Goal: Task Accomplishment & Management: Manage account settings

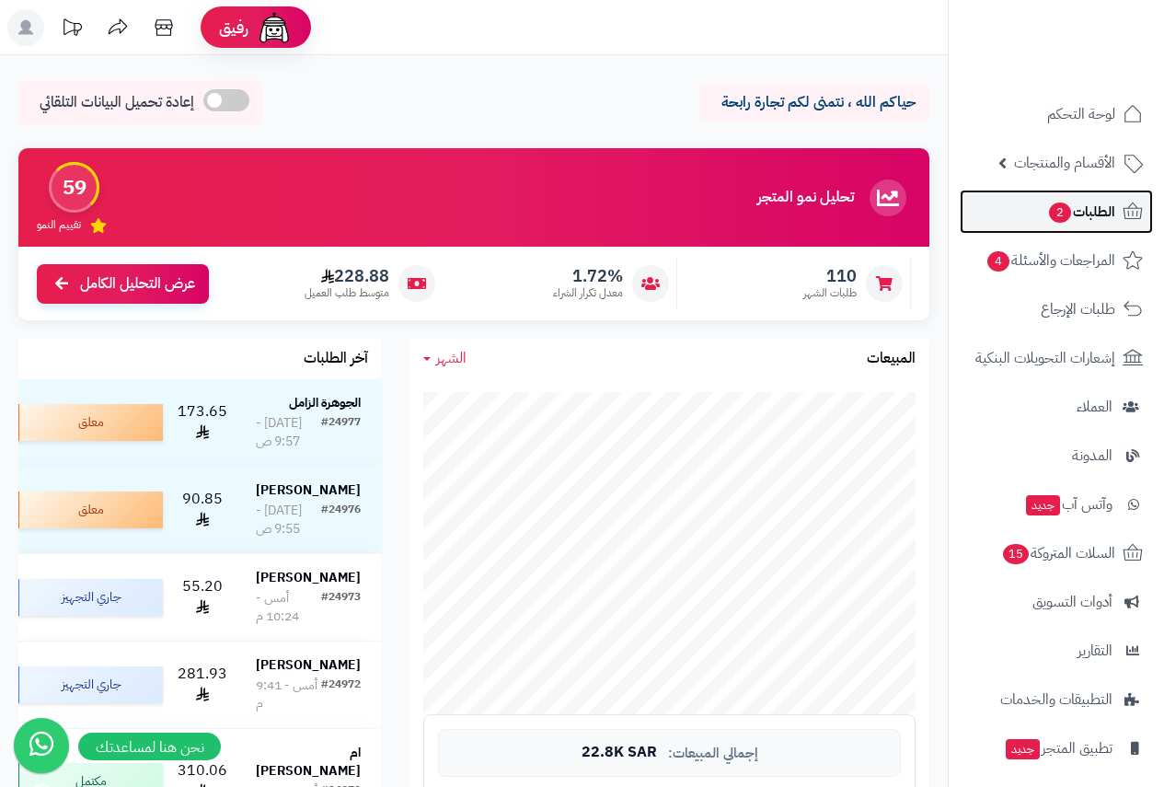
click at [1102, 218] on span "الطلبات 2" at bounding box center [1081, 212] width 68 height 26
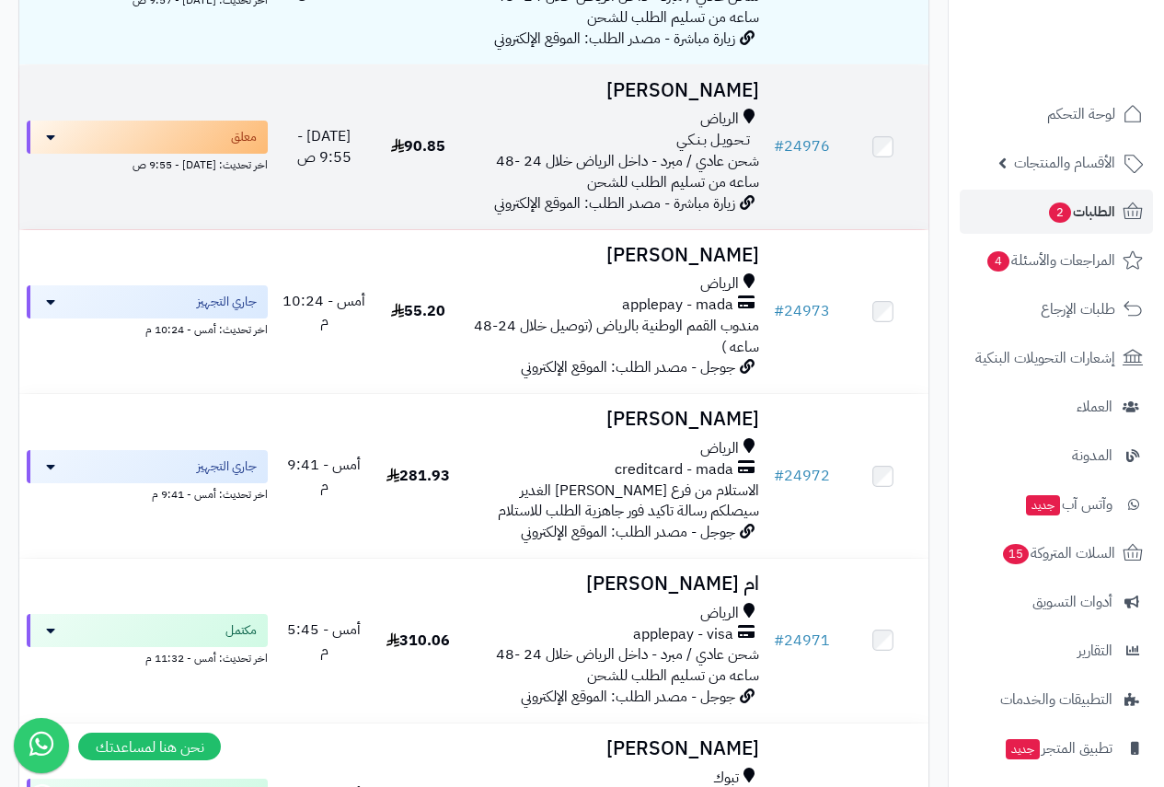
scroll to position [537, 0]
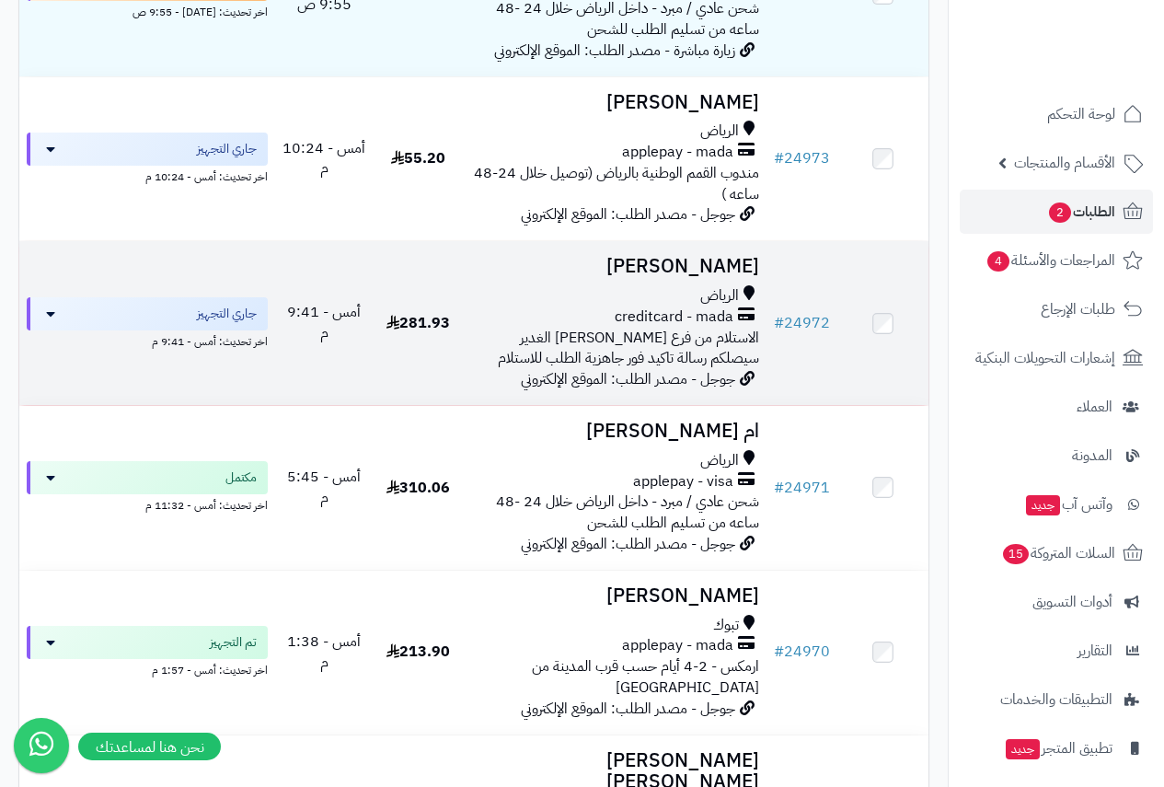
click at [733, 277] on h3 "رنا علوش" at bounding box center [615, 266] width 288 height 21
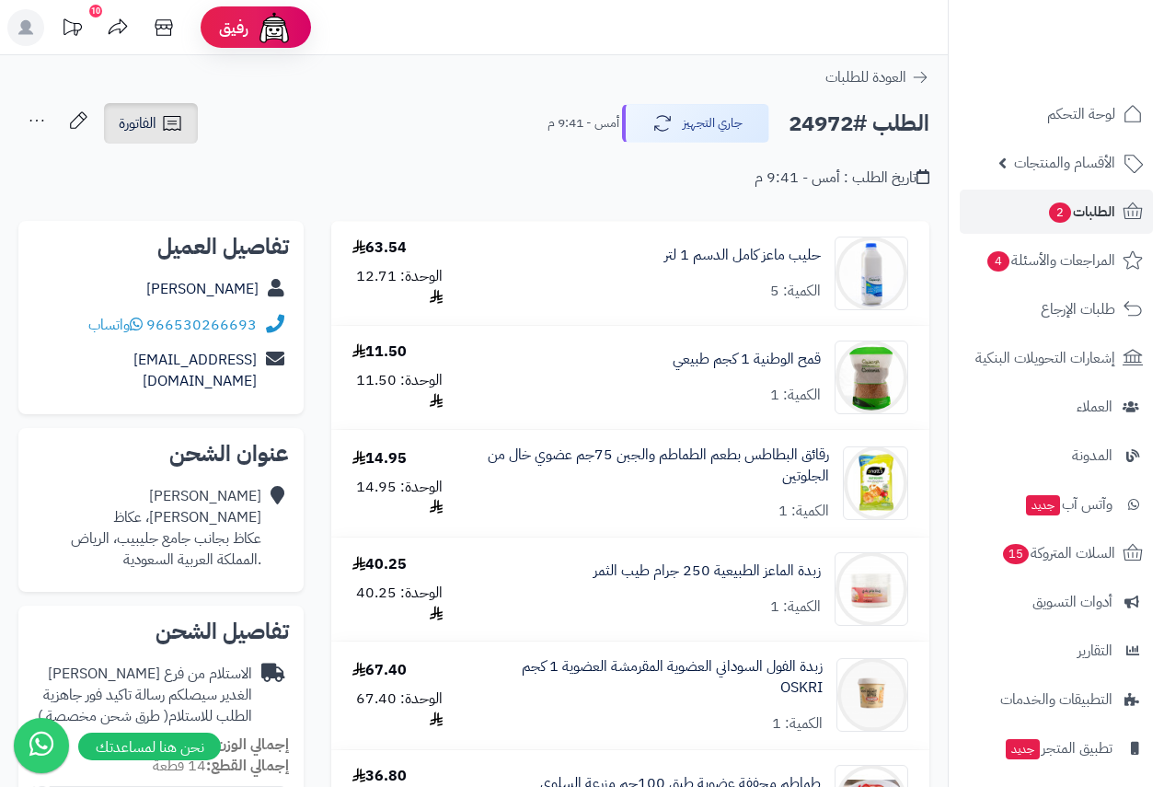
click at [177, 125] on icon at bounding box center [172, 123] width 22 height 22
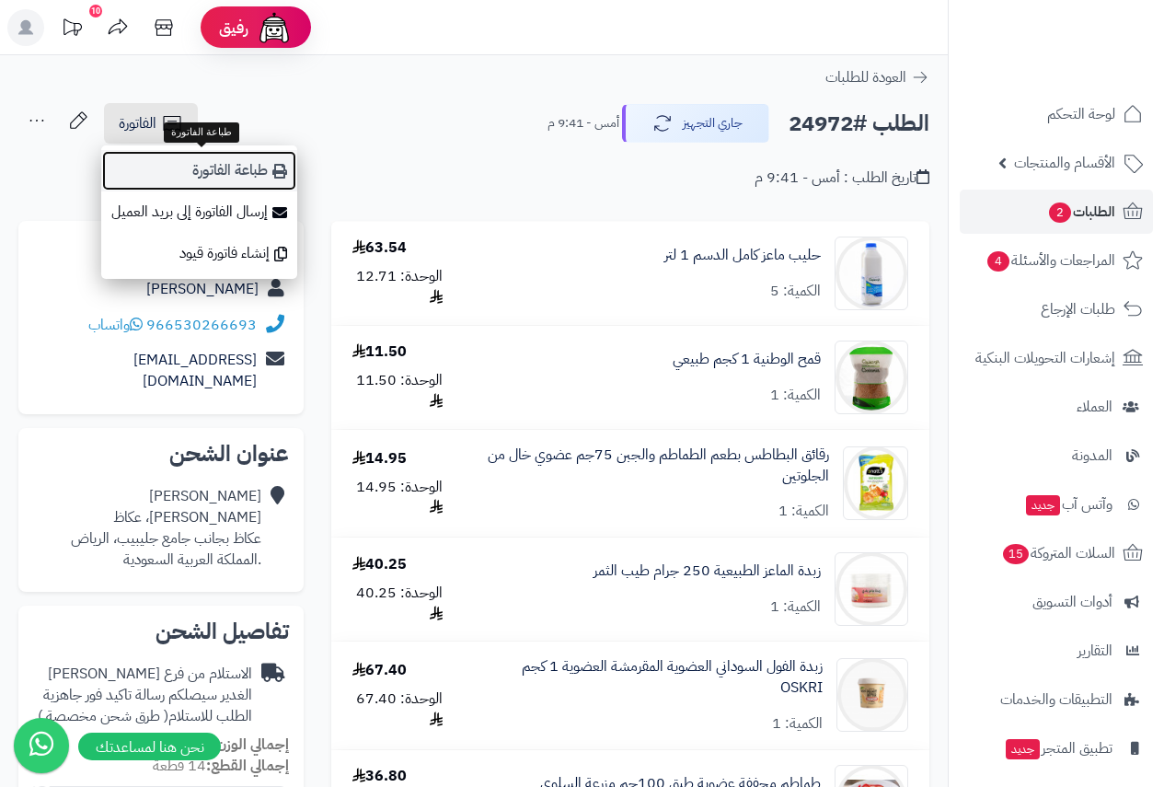
click at [234, 173] on link "طباعة الفاتورة" at bounding box center [199, 170] width 196 height 41
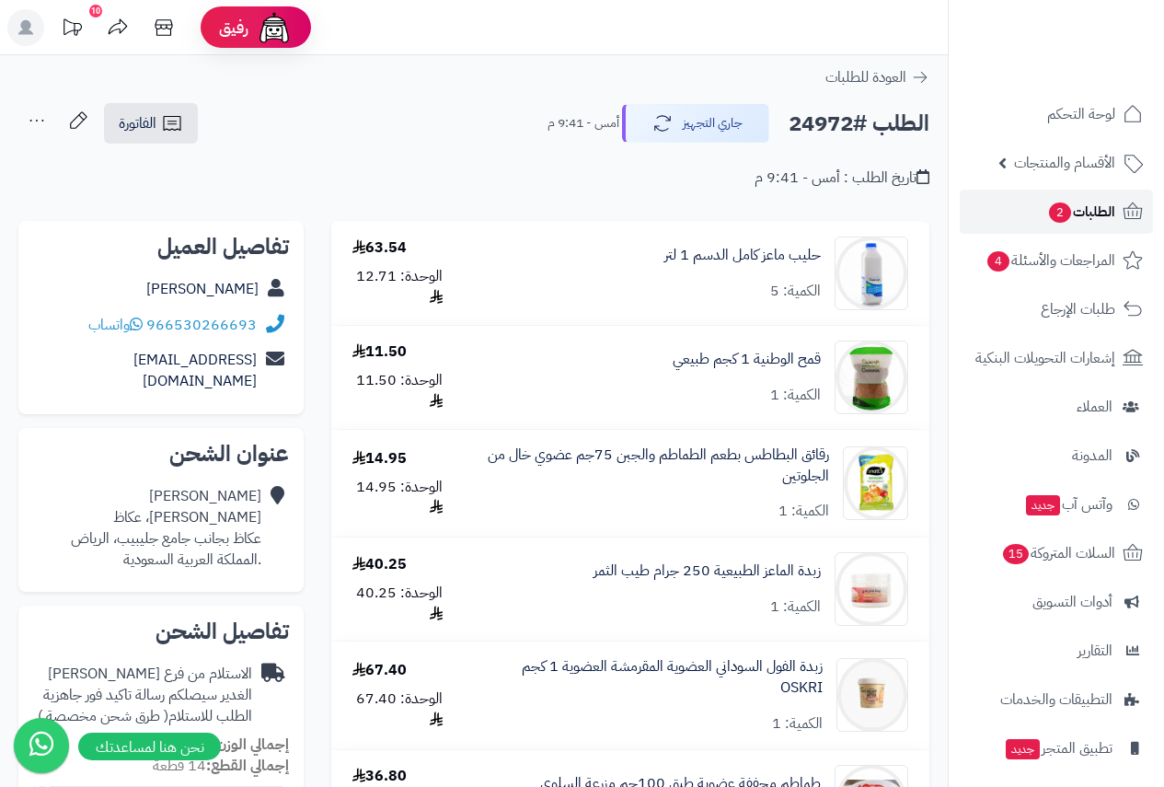
click at [1082, 210] on span "الطلبات 2" at bounding box center [1081, 212] width 68 height 26
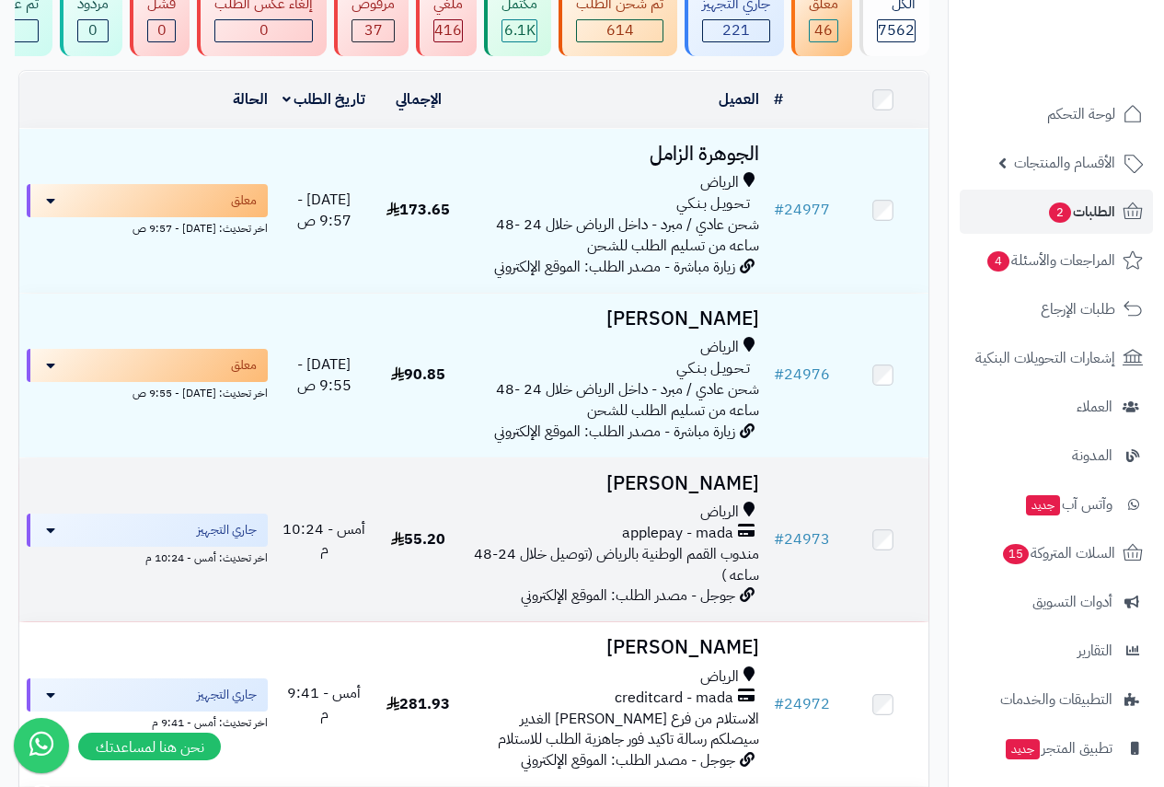
scroll to position [230, 0]
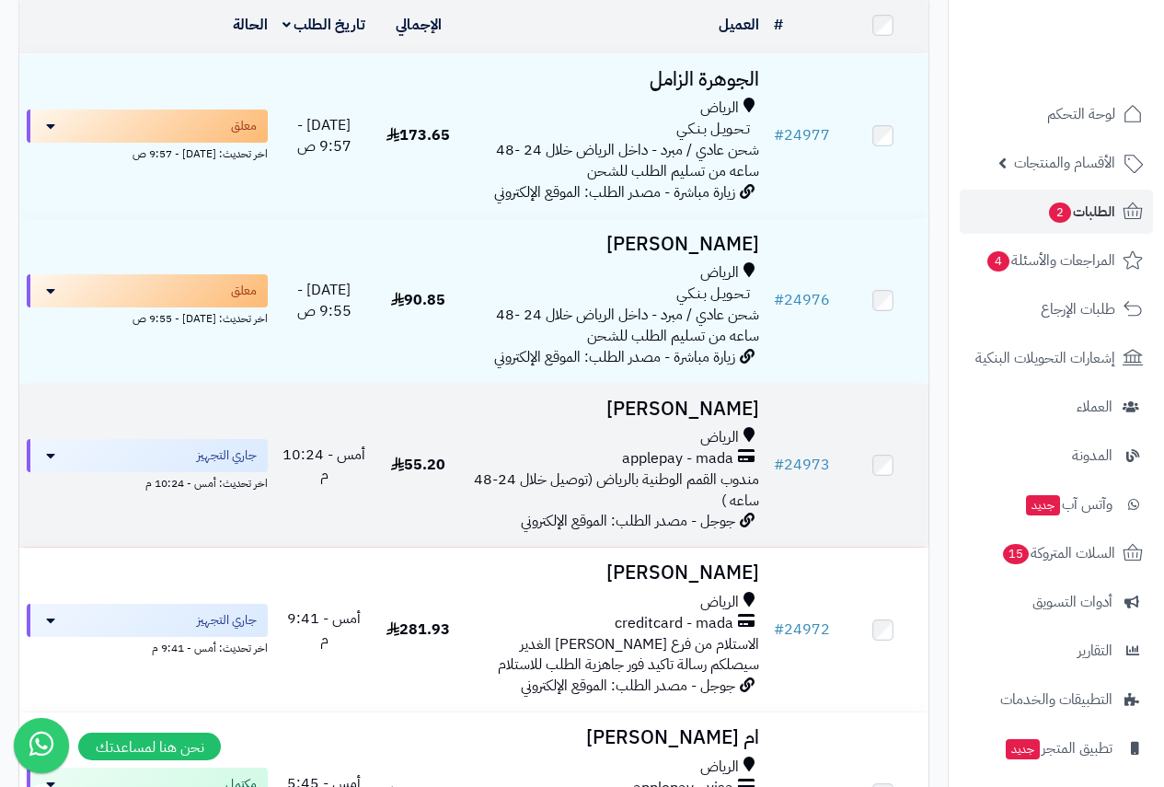
click at [731, 420] on h3 "[PERSON_NAME]" at bounding box center [615, 408] width 288 height 21
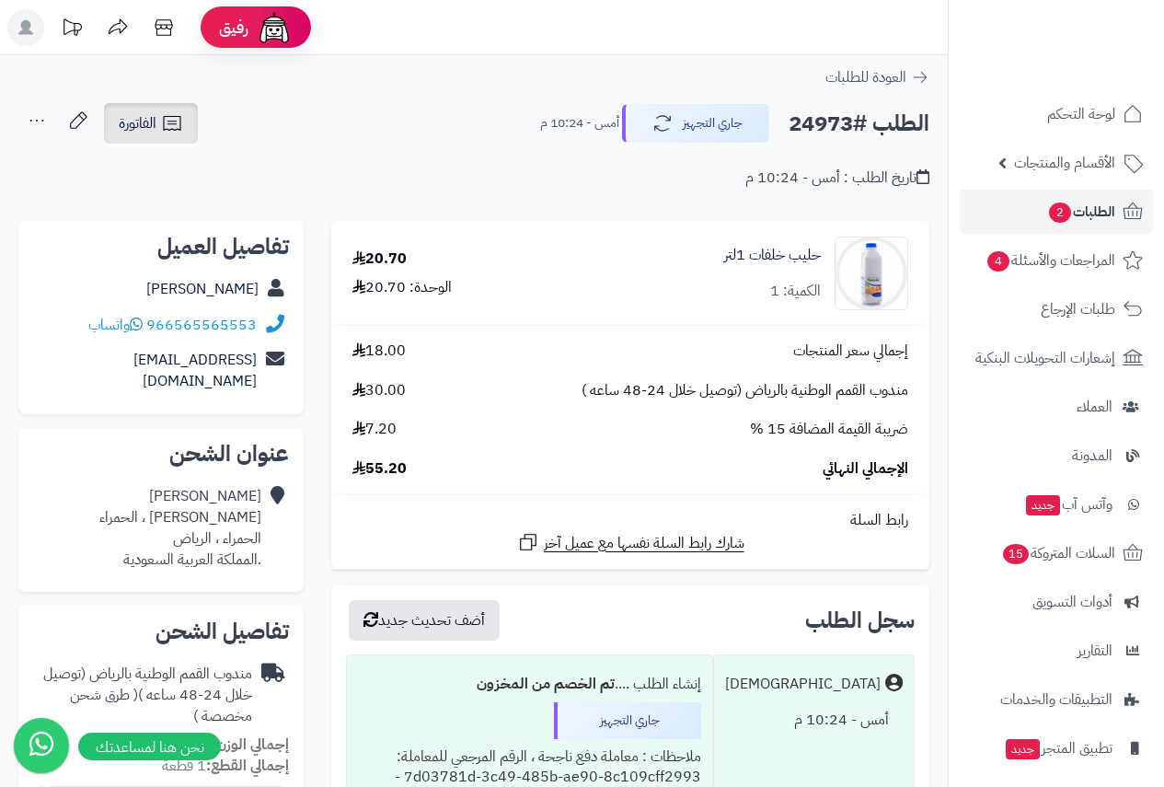
click at [153, 130] on span "الفاتورة" at bounding box center [138, 123] width 38 height 22
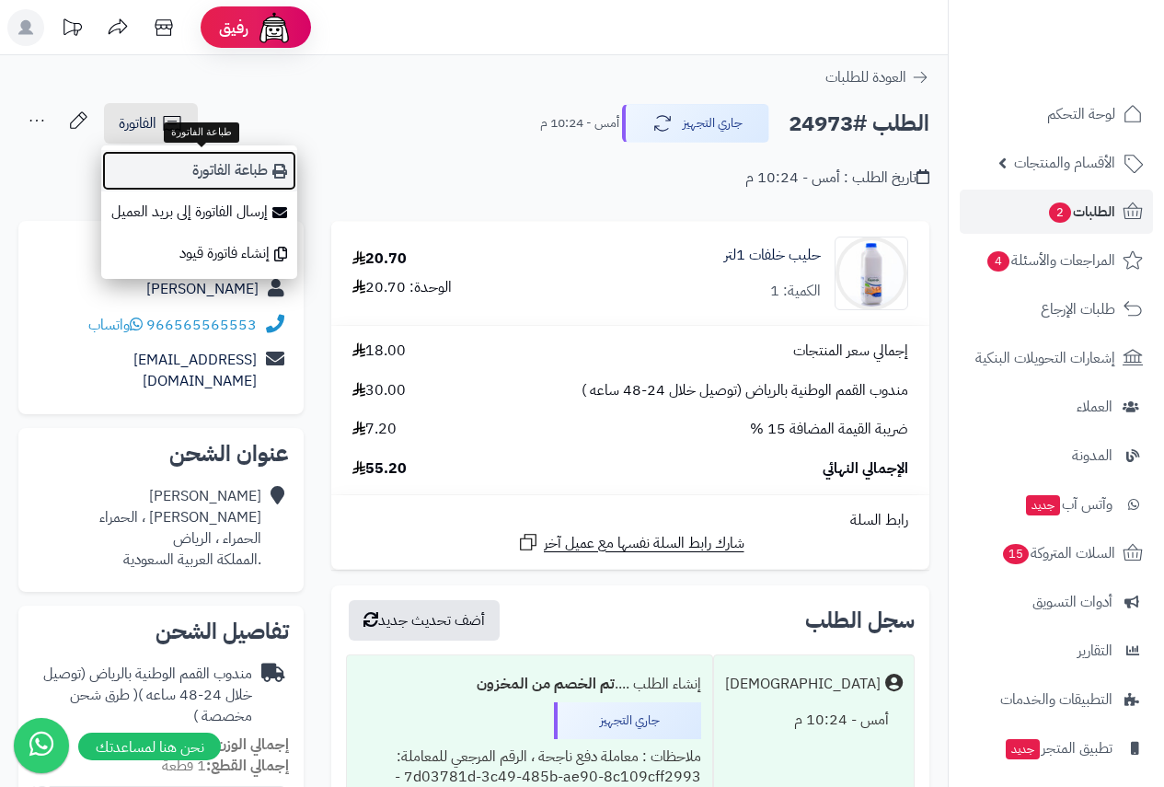
click at [200, 173] on link "طباعة الفاتورة" at bounding box center [199, 170] width 196 height 41
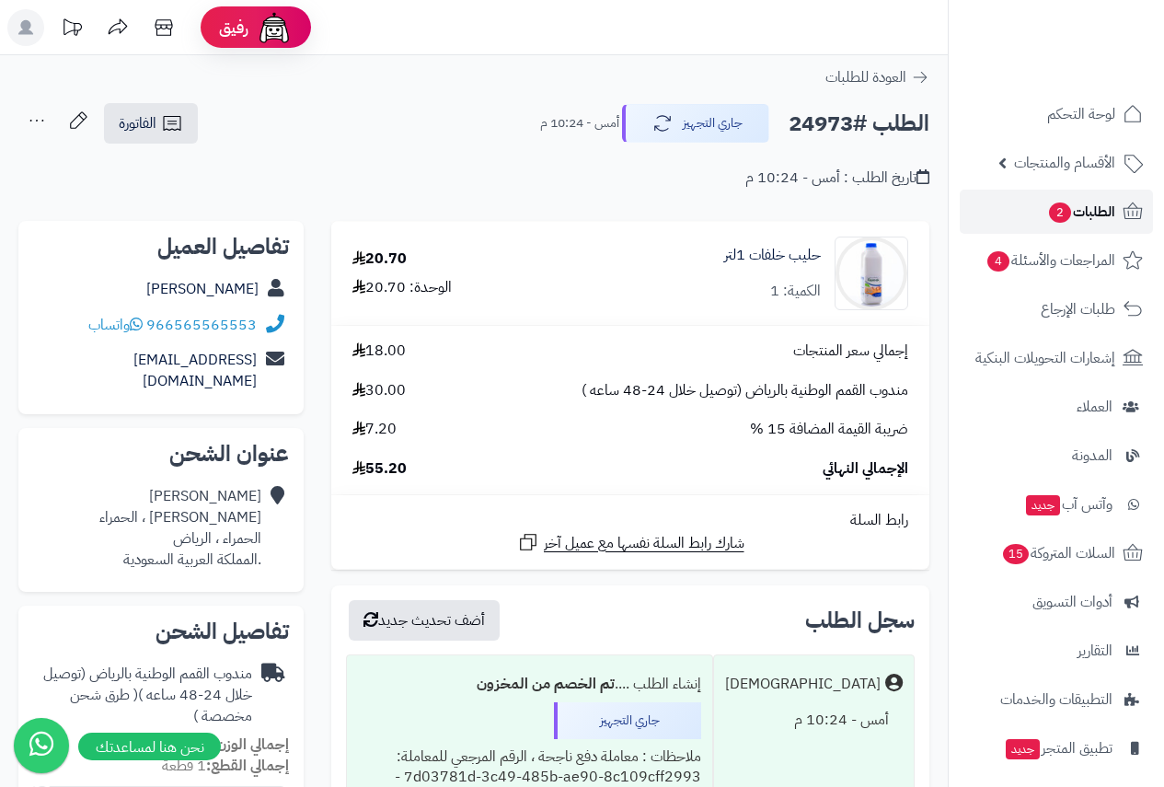
click at [1096, 215] on span "الطلبات 2" at bounding box center [1081, 212] width 68 height 26
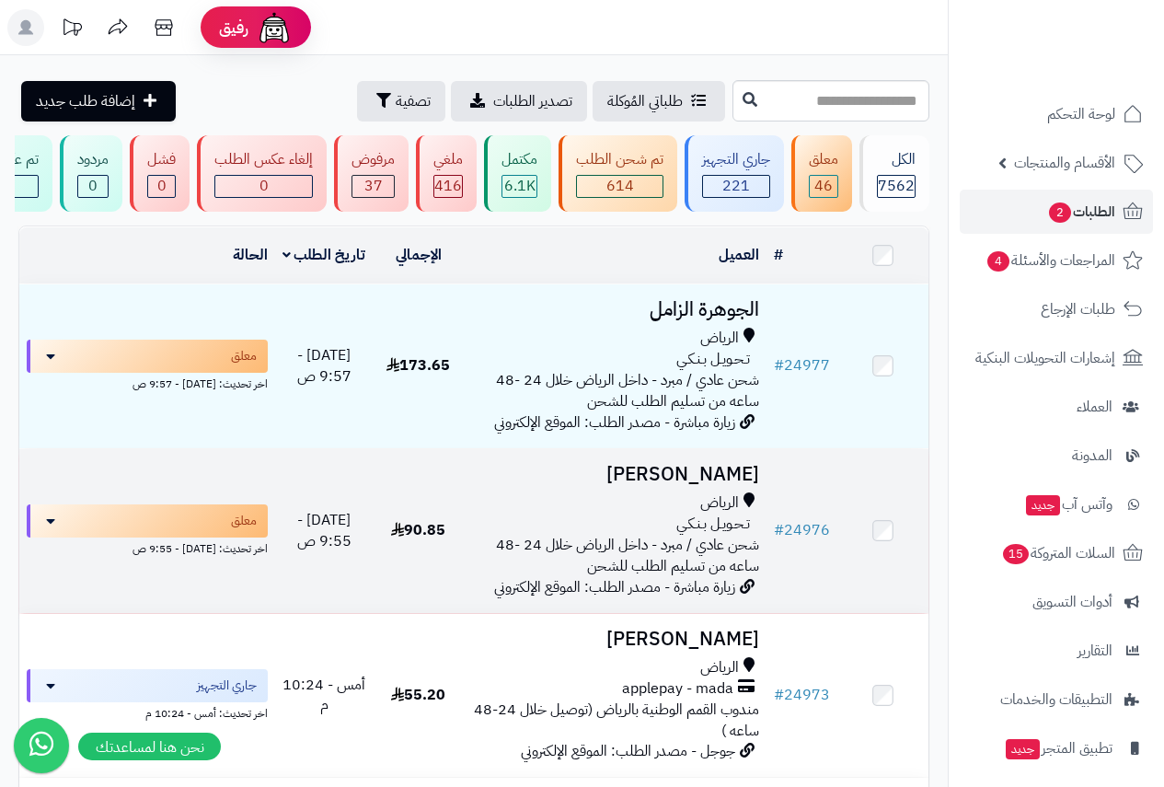
click at [688, 485] on h3 "حسين العبدالوهاب" at bounding box center [615, 474] width 288 height 21
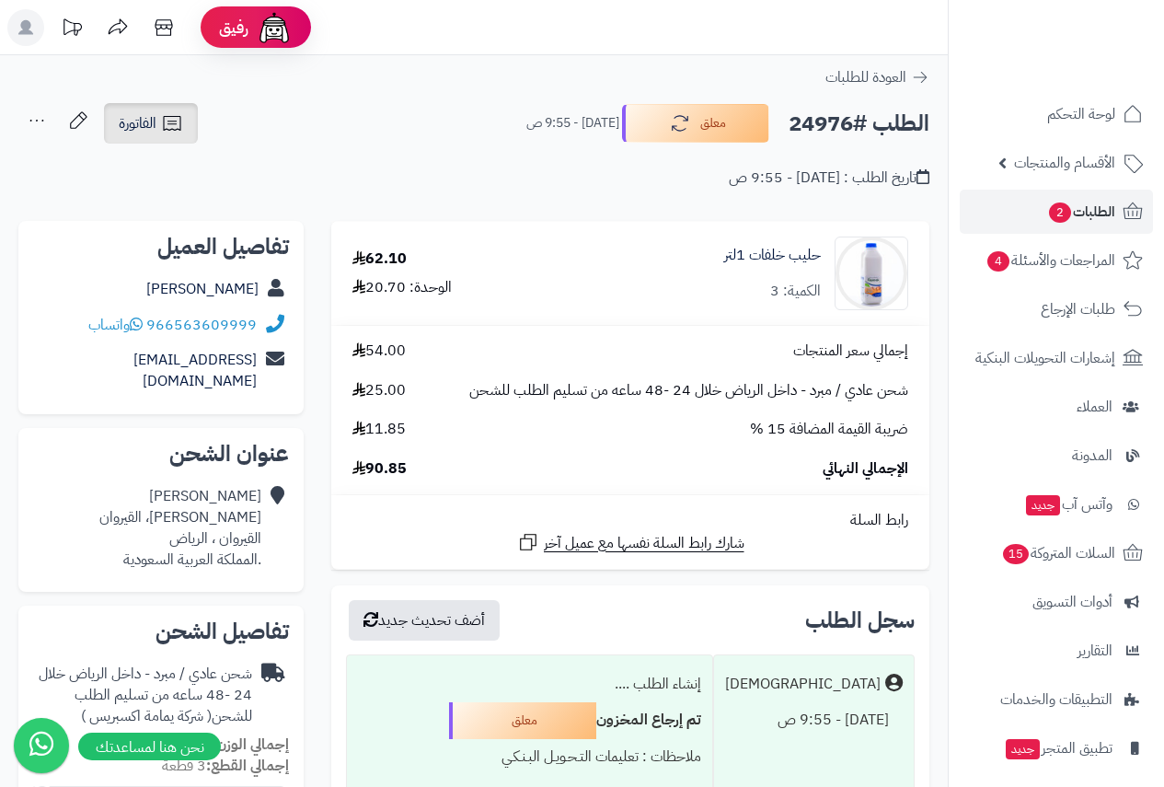
click at [179, 131] on icon at bounding box center [172, 123] width 22 height 22
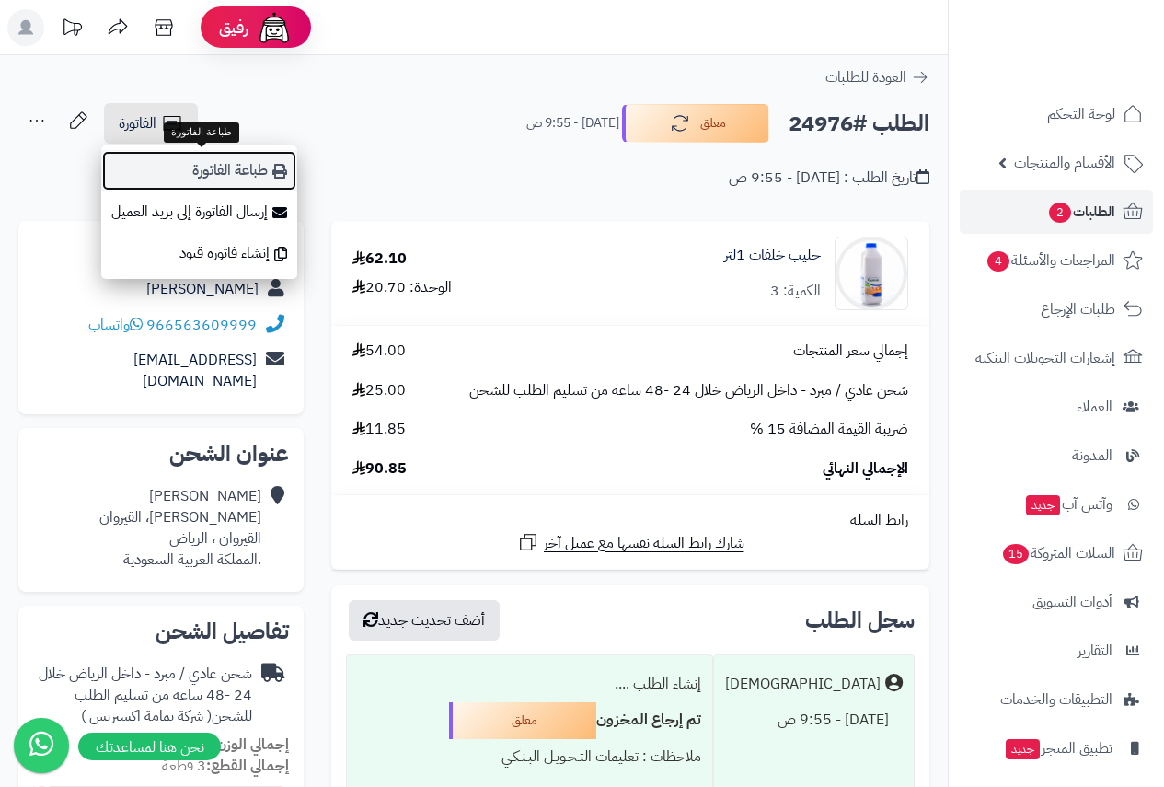
click at [224, 168] on link "طباعة الفاتورة" at bounding box center [199, 170] width 196 height 41
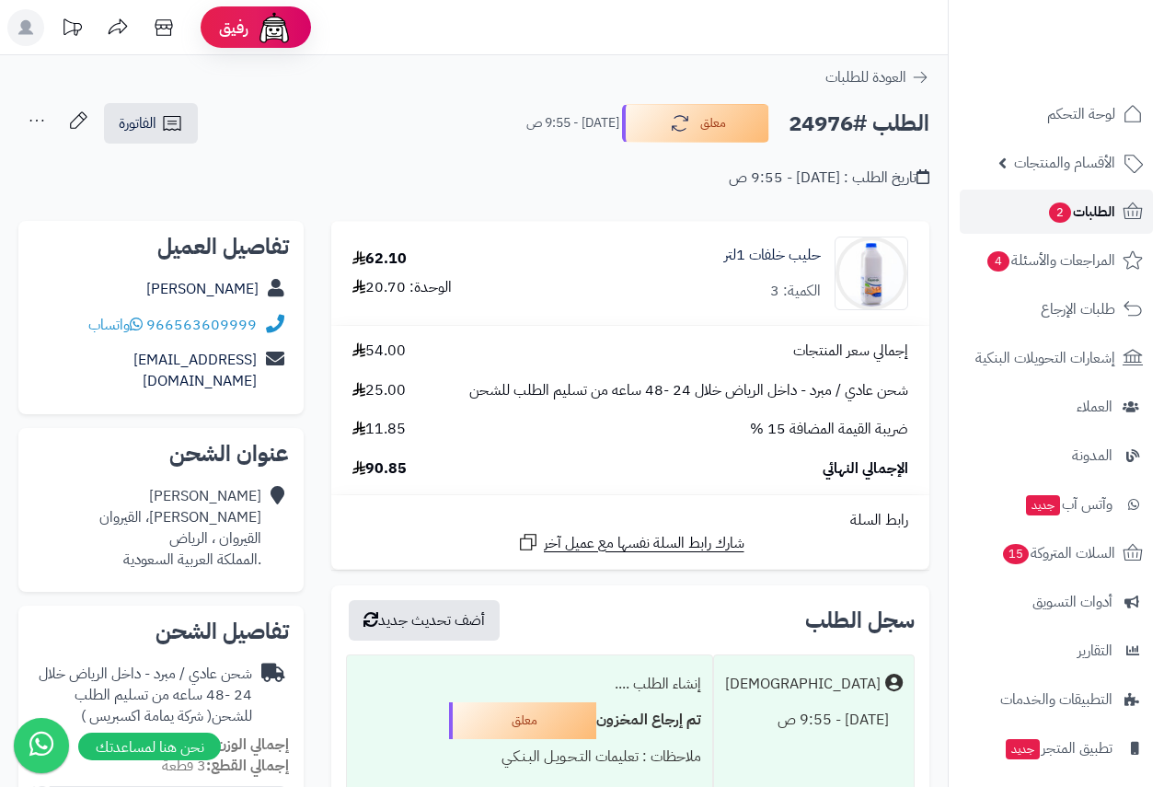
click at [1101, 211] on span "الطلبات 2" at bounding box center [1081, 212] width 68 height 26
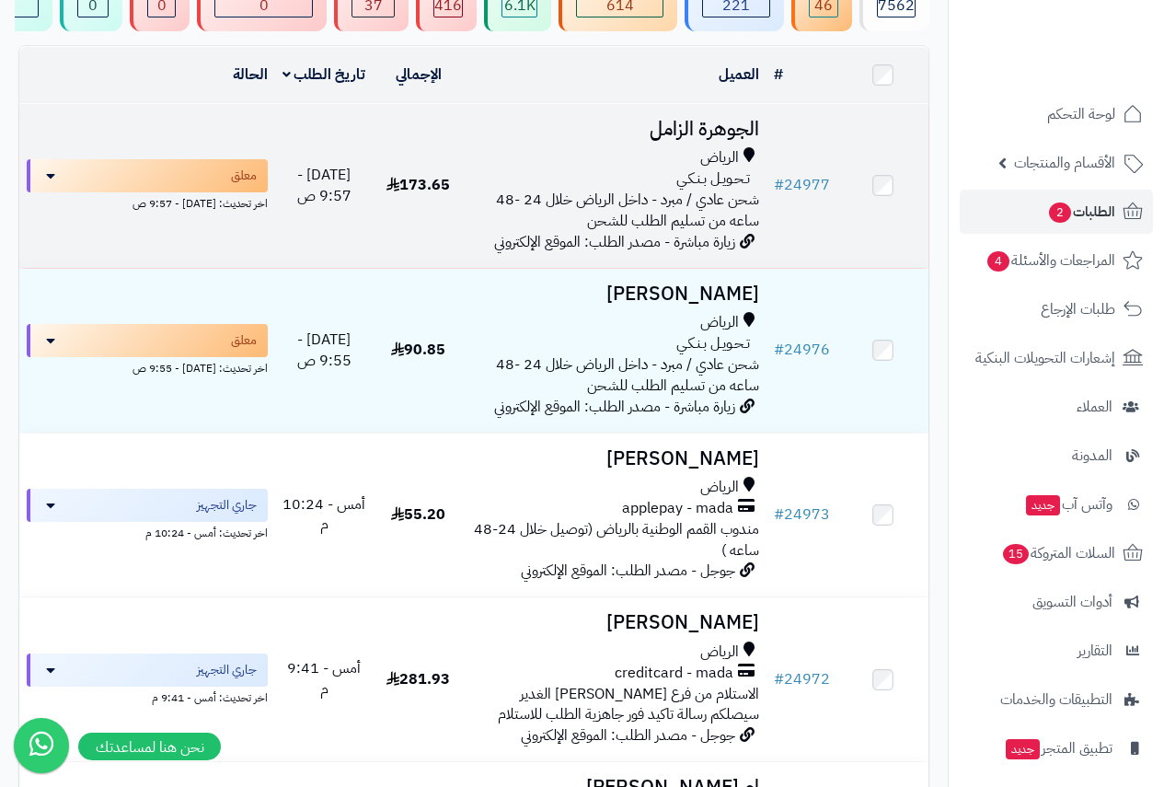
scroll to position [154, 0]
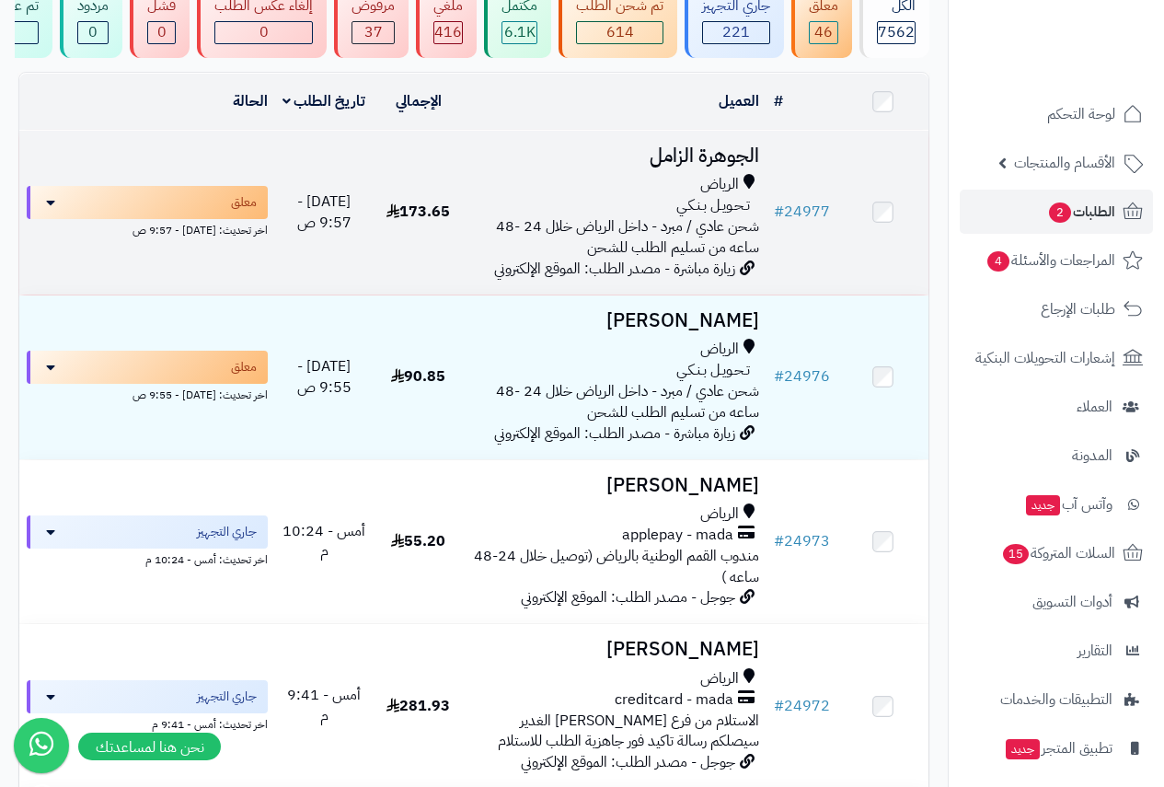
click at [729, 195] on span "الرياض" at bounding box center [719, 184] width 39 height 21
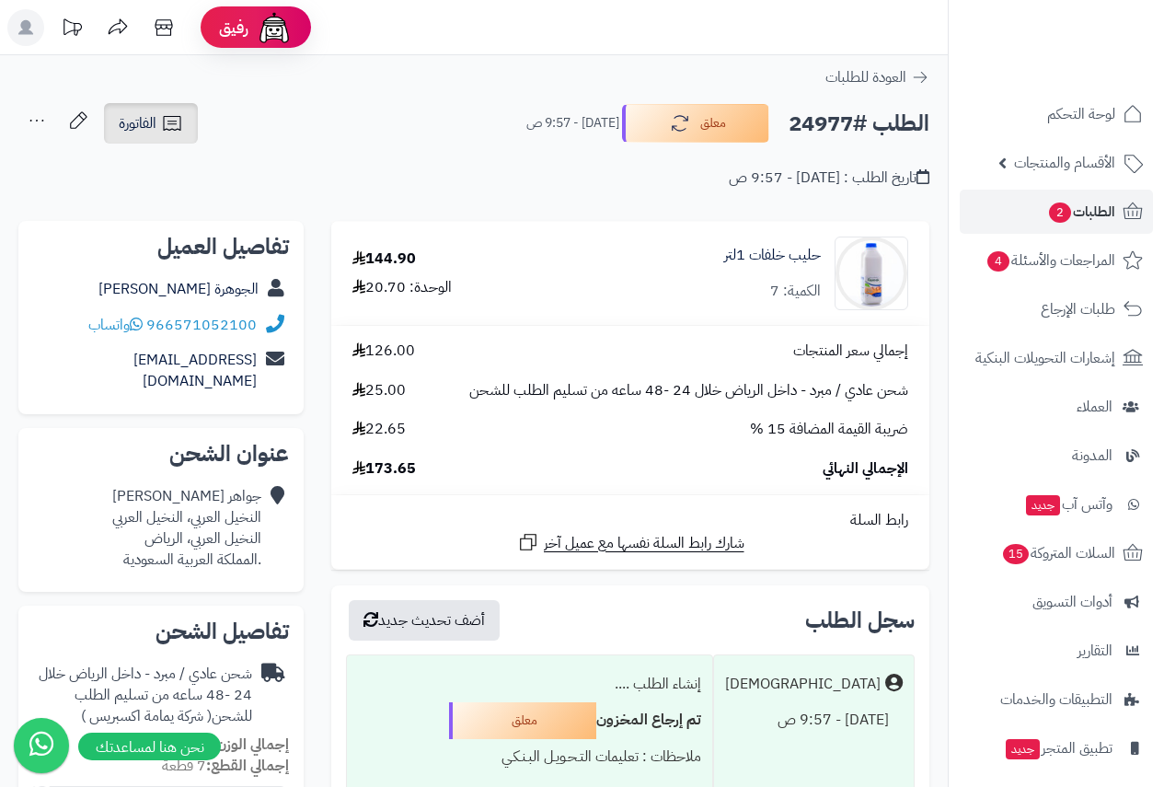
click at [160, 127] on link "الفاتورة" at bounding box center [151, 123] width 94 height 40
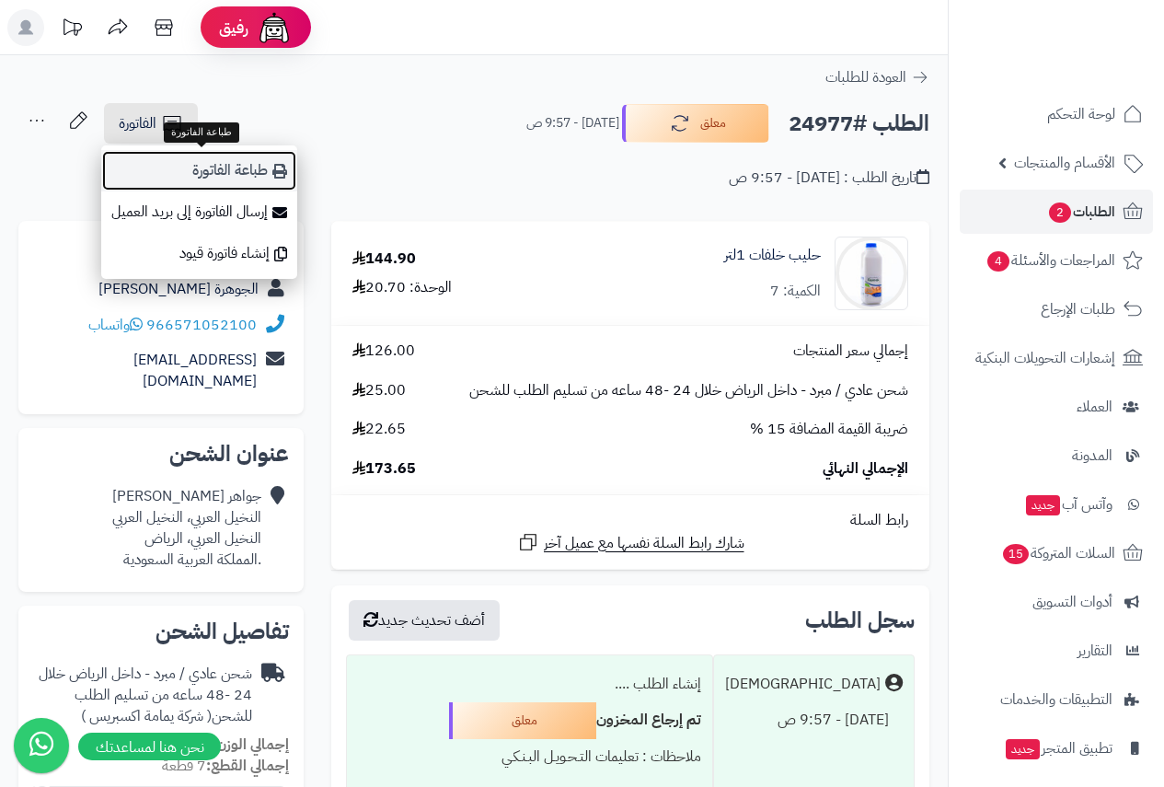
click at [228, 173] on link "طباعة الفاتورة" at bounding box center [199, 170] width 196 height 41
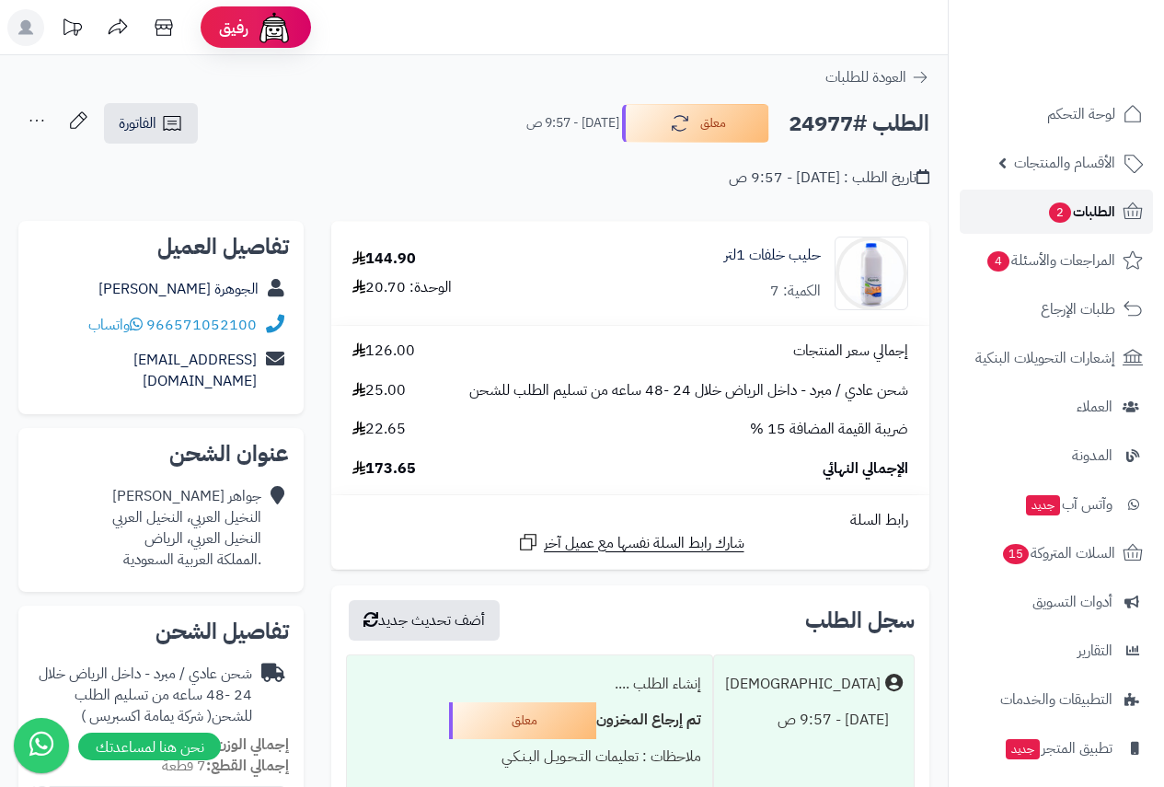
click at [1102, 221] on span "الطلبات 2" at bounding box center [1081, 212] width 68 height 26
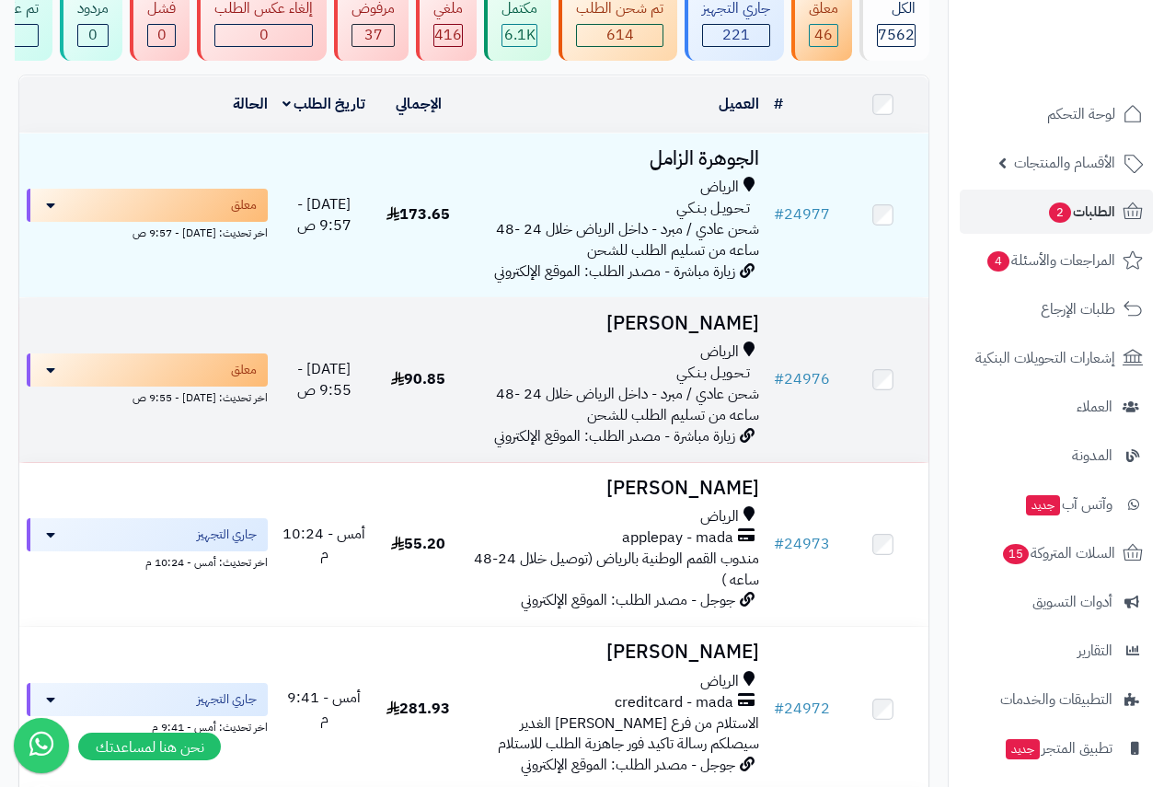
scroll to position [154, 0]
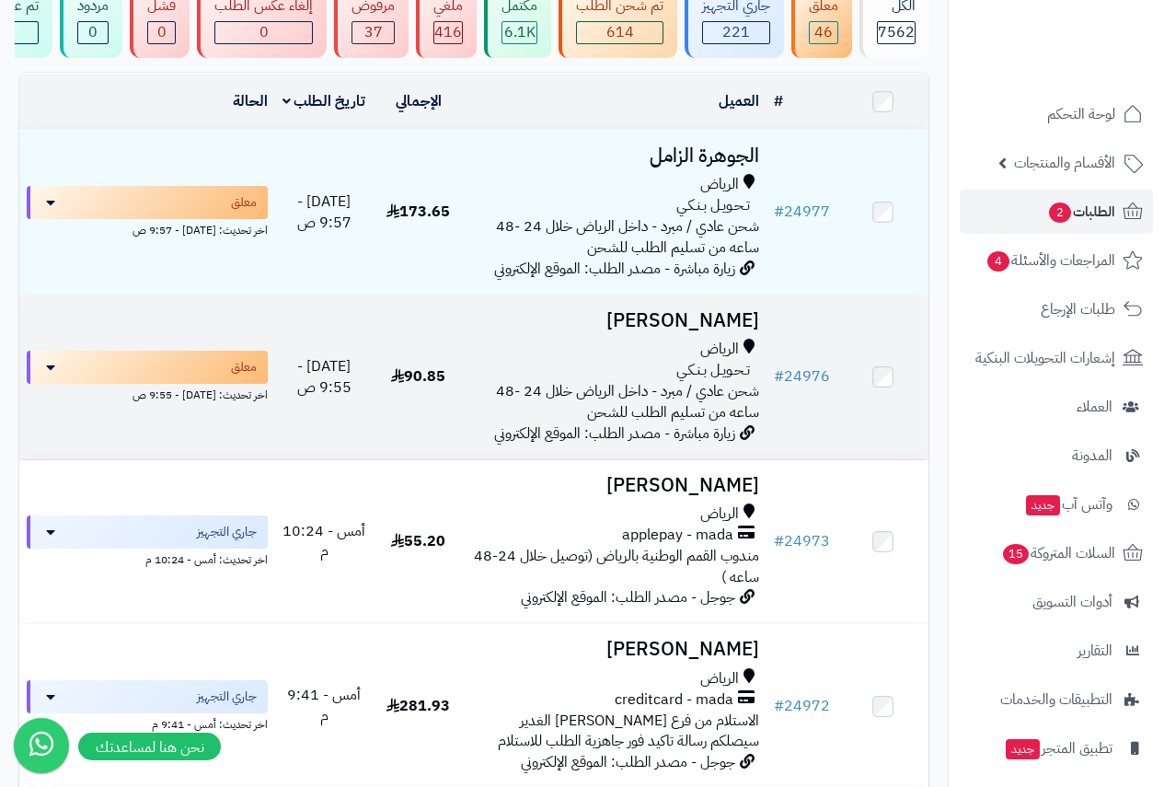
click at [692, 355] on div "الرياض" at bounding box center [615, 349] width 288 height 21
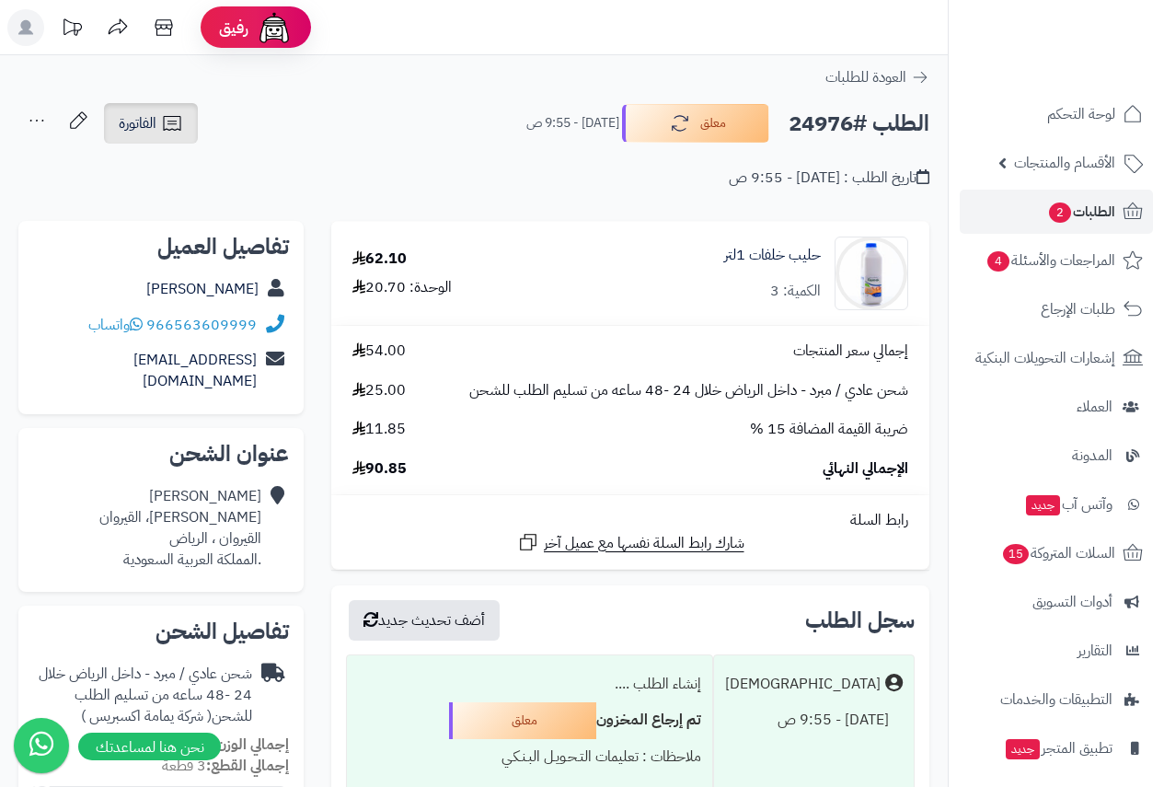
click at [161, 121] on icon at bounding box center [172, 123] width 22 height 22
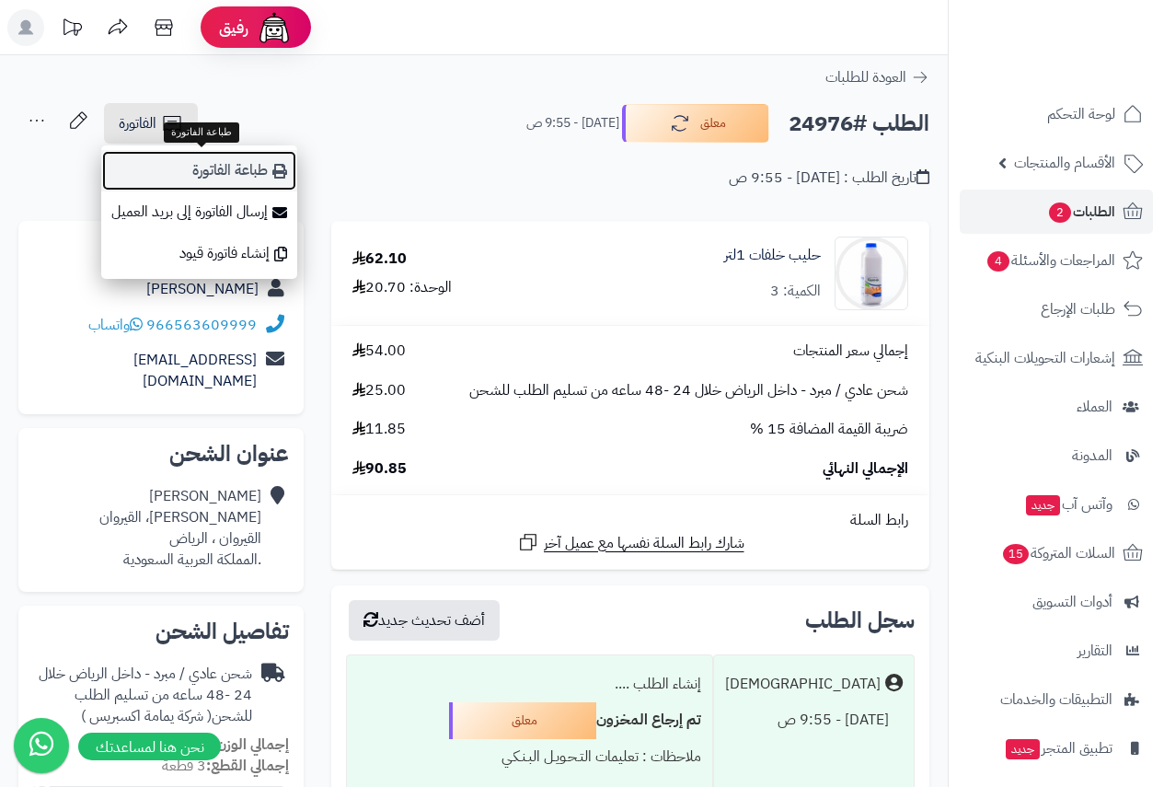
click at [232, 170] on link "طباعة الفاتورة" at bounding box center [199, 170] width 196 height 41
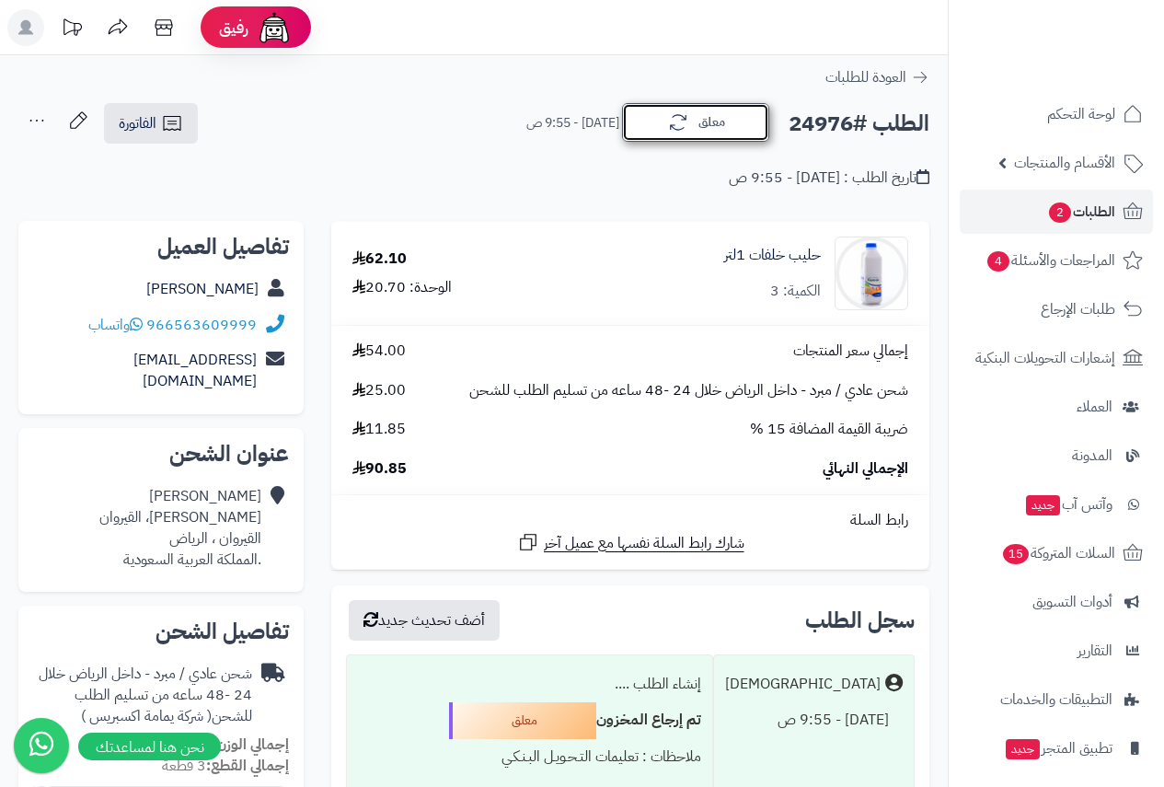
click at [670, 130] on icon "button" at bounding box center [678, 122] width 22 height 22
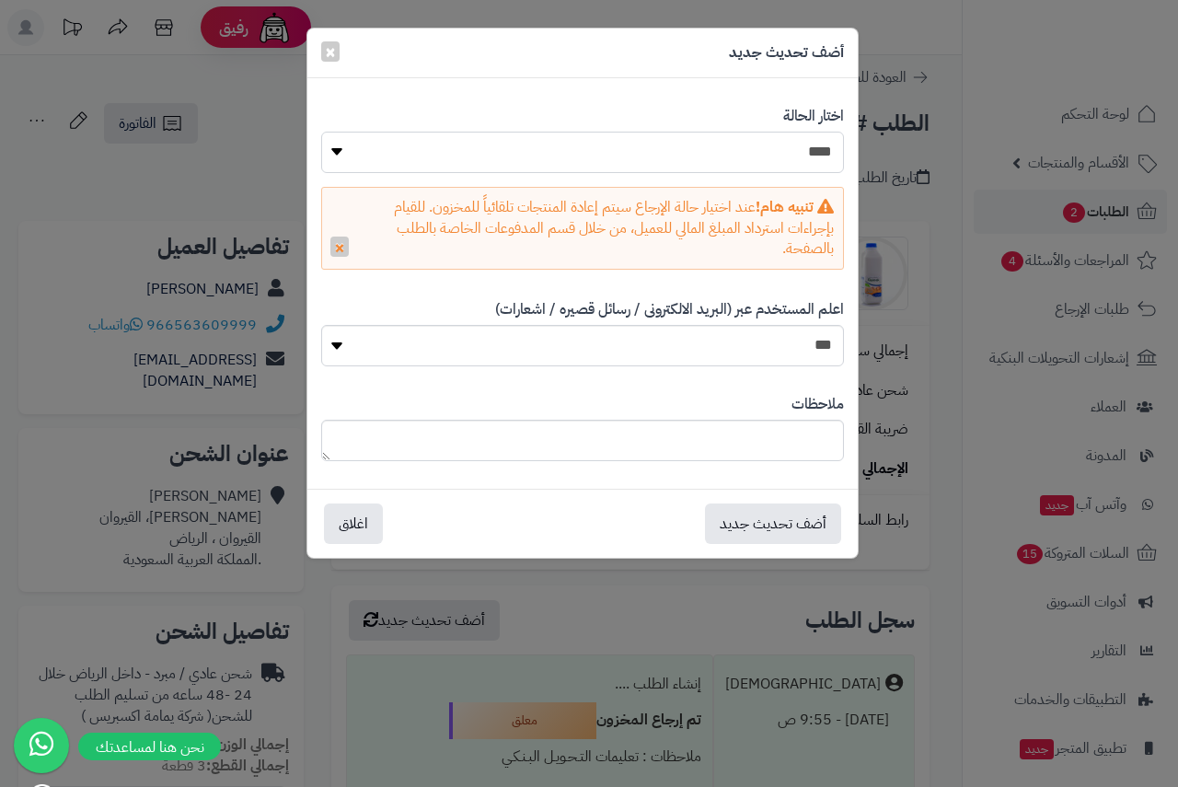
click at [748, 138] on select "**********" at bounding box center [582, 152] width 523 height 41
select select "*"
click at [321, 132] on select "**********" at bounding box center [582, 152] width 523 height 41
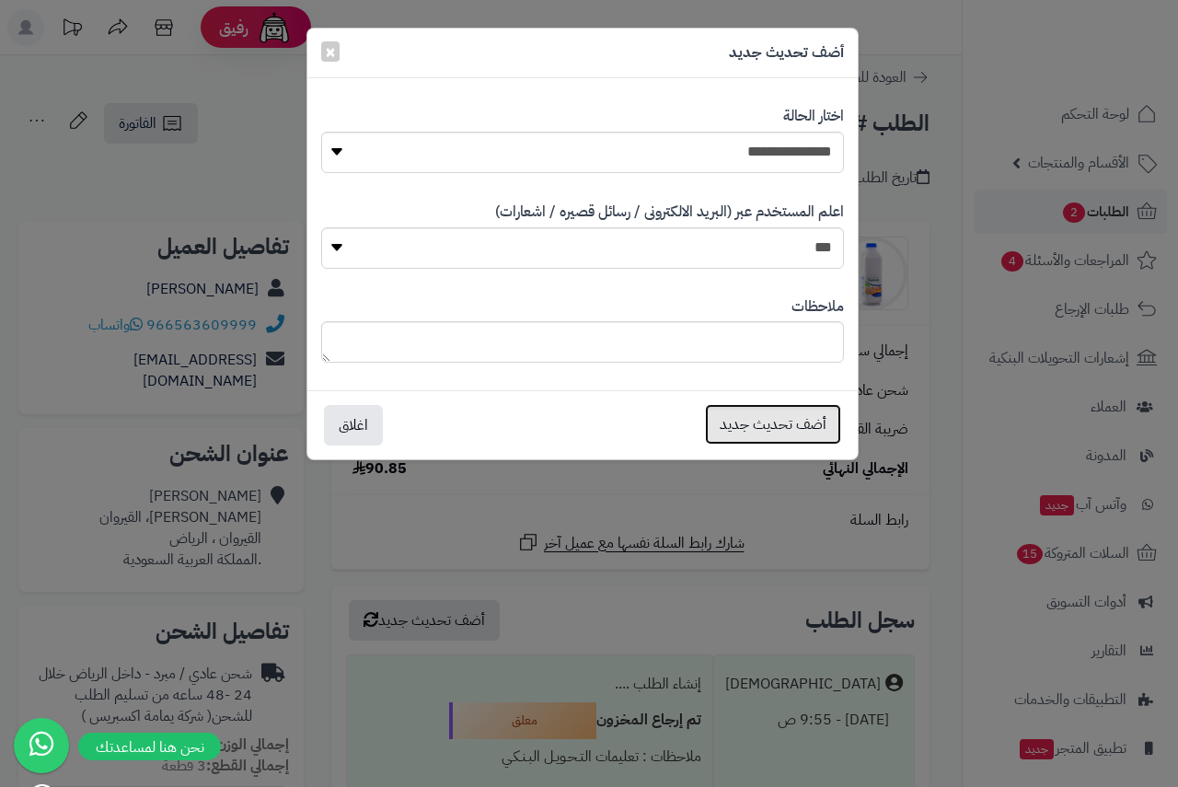
click at [785, 418] on button "أضف تحديث جديد" at bounding box center [773, 424] width 136 height 40
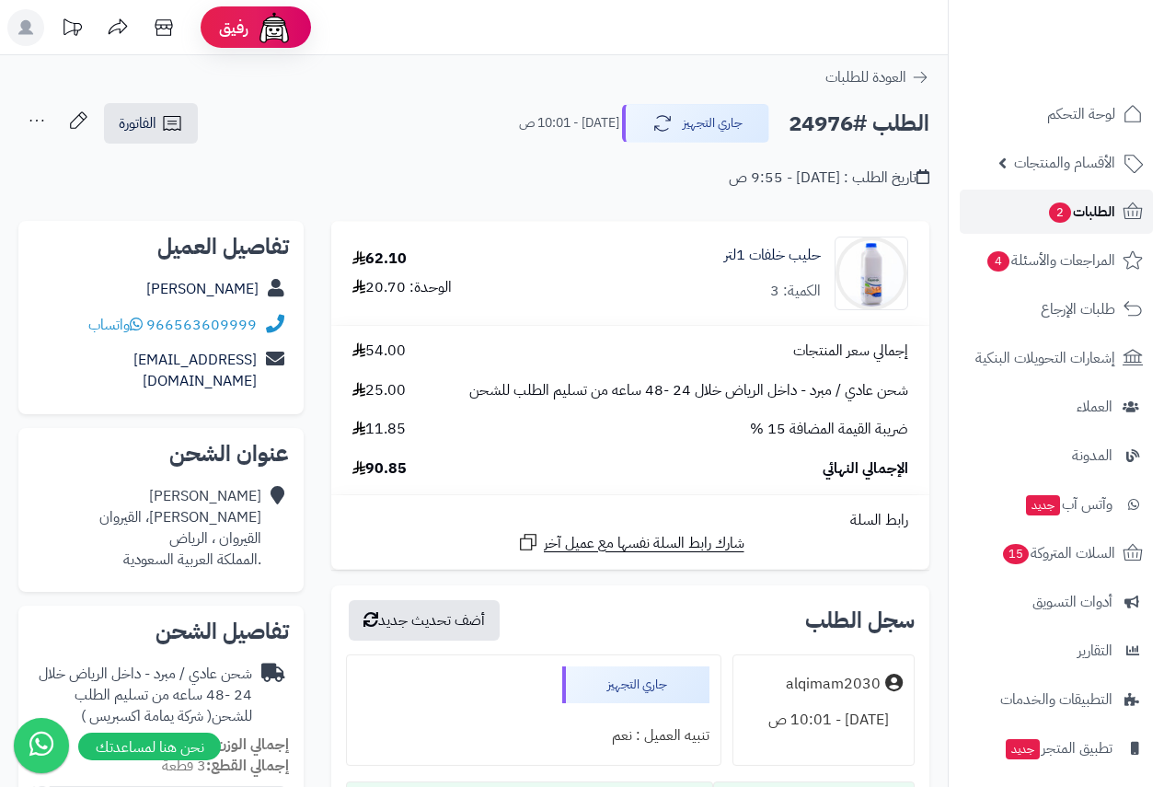
click at [1078, 210] on span "الطلبات 2" at bounding box center [1081, 212] width 68 height 26
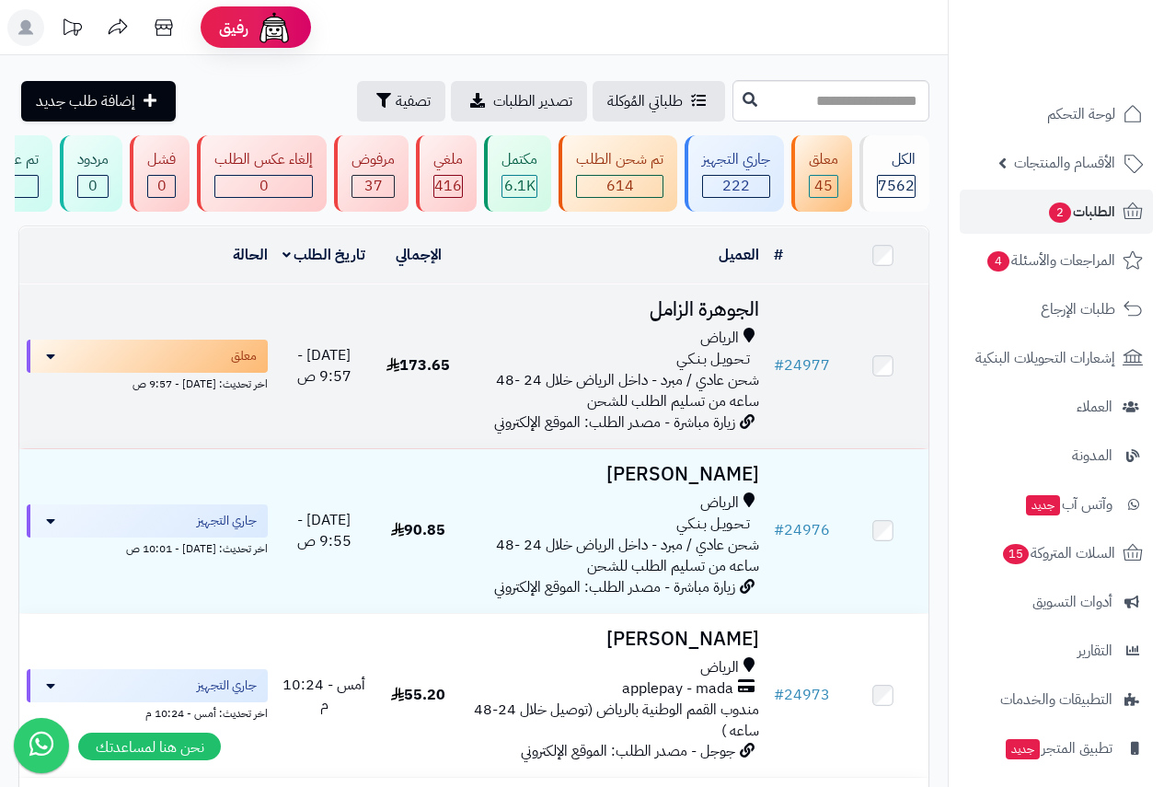
click at [664, 364] on div "تـحـويـل بـنـكـي" at bounding box center [615, 359] width 288 height 21
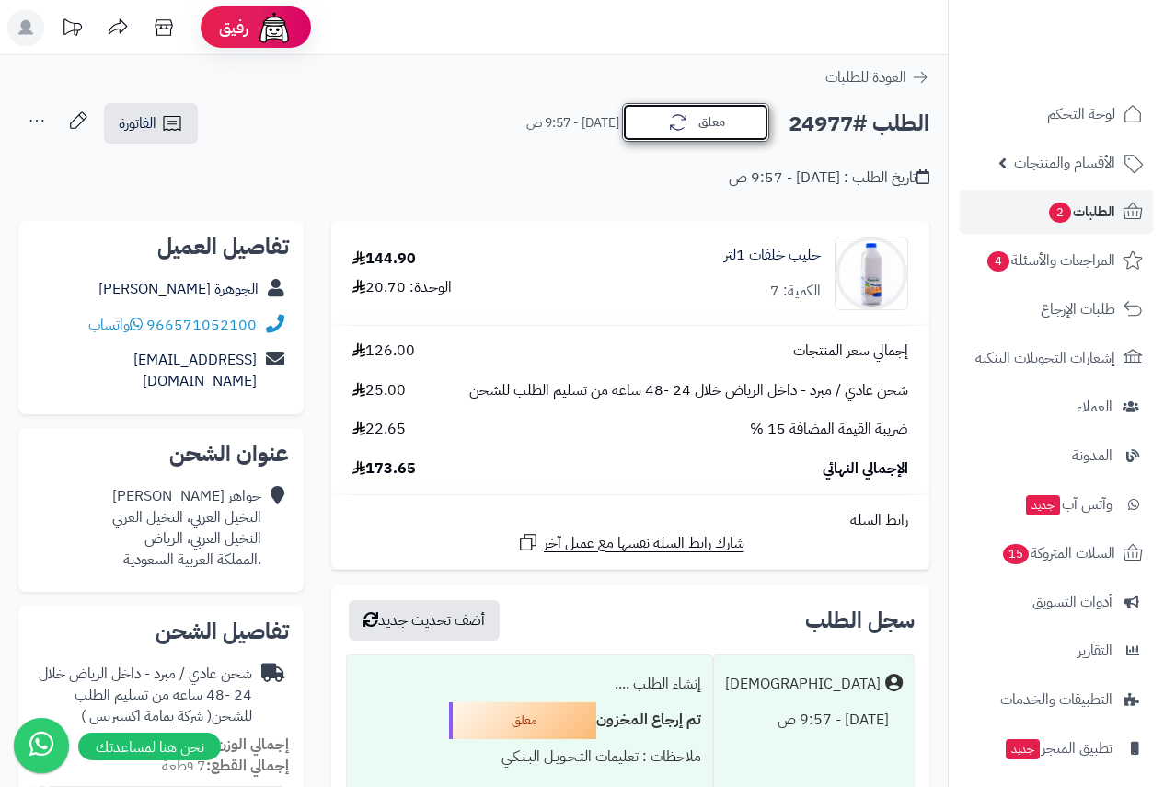
click at [736, 136] on button "معلق" at bounding box center [695, 122] width 147 height 39
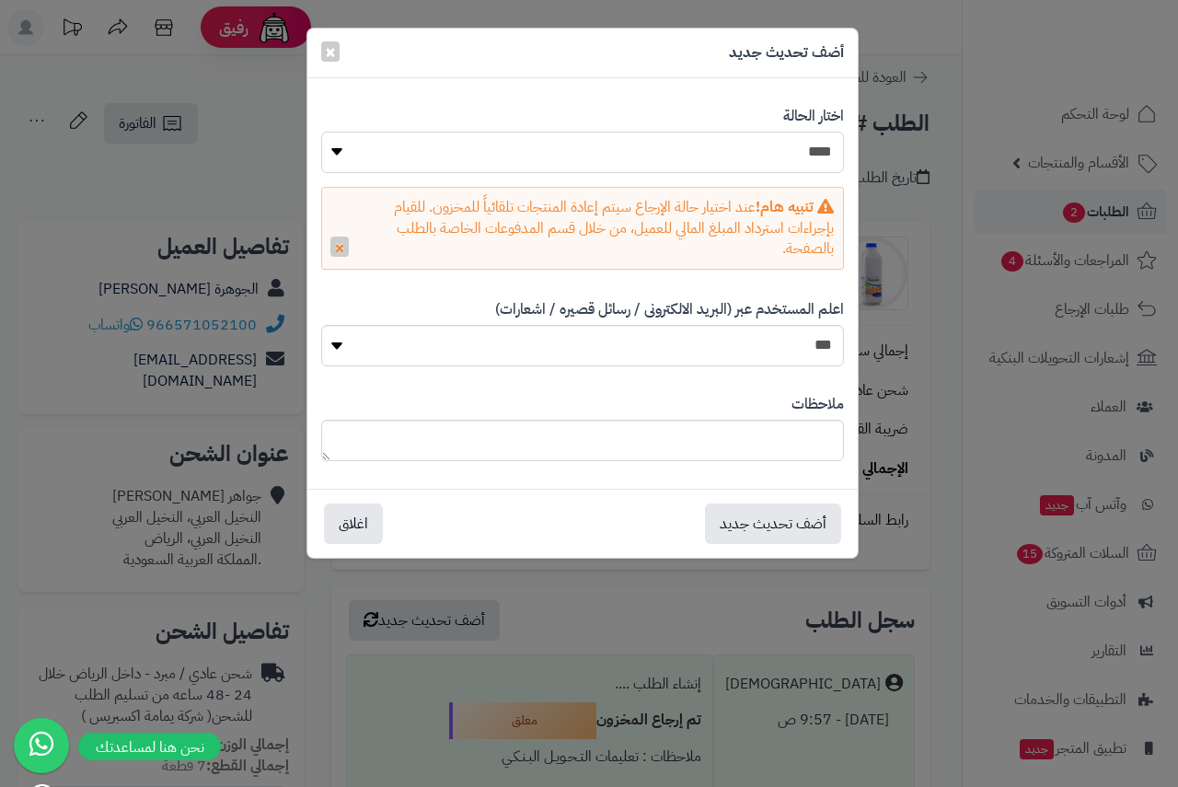
click at [785, 145] on select "**********" at bounding box center [582, 152] width 523 height 41
select select "*"
click at [321, 132] on select "**********" at bounding box center [582, 152] width 523 height 41
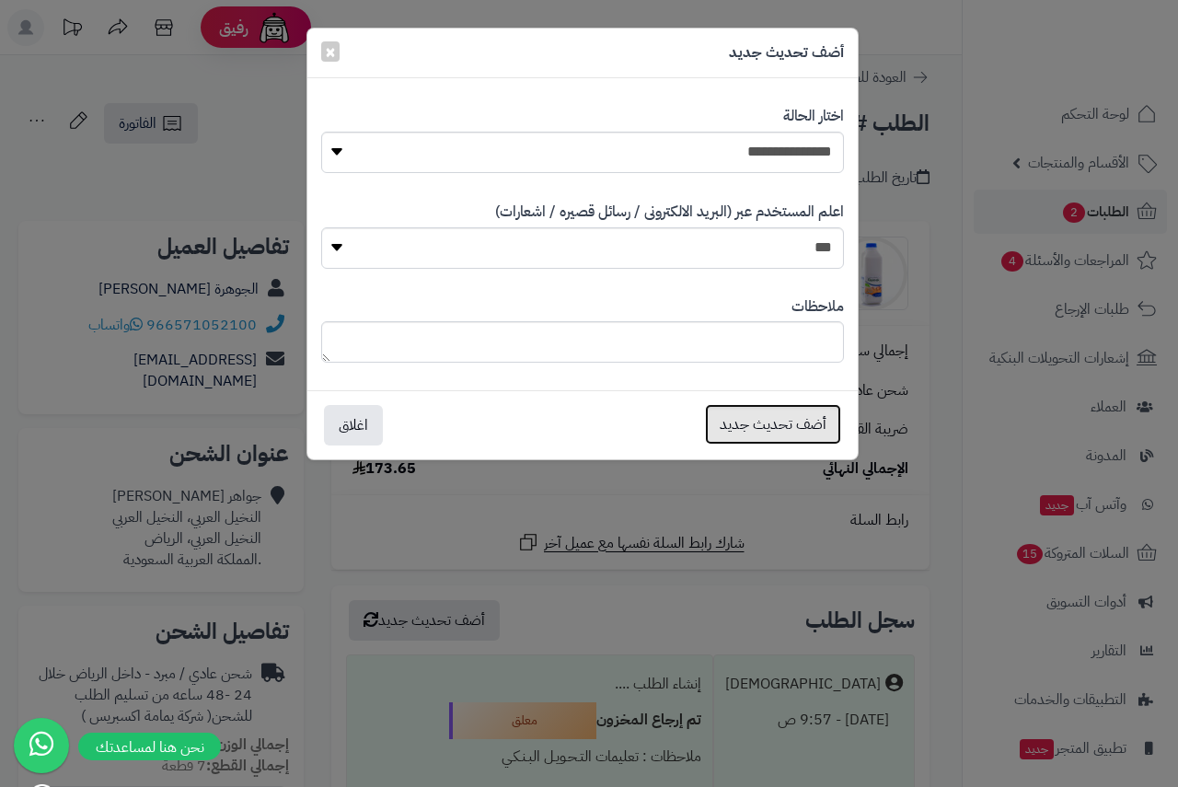
click at [797, 423] on button "أضف تحديث جديد" at bounding box center [773, 424] width 136 height 40
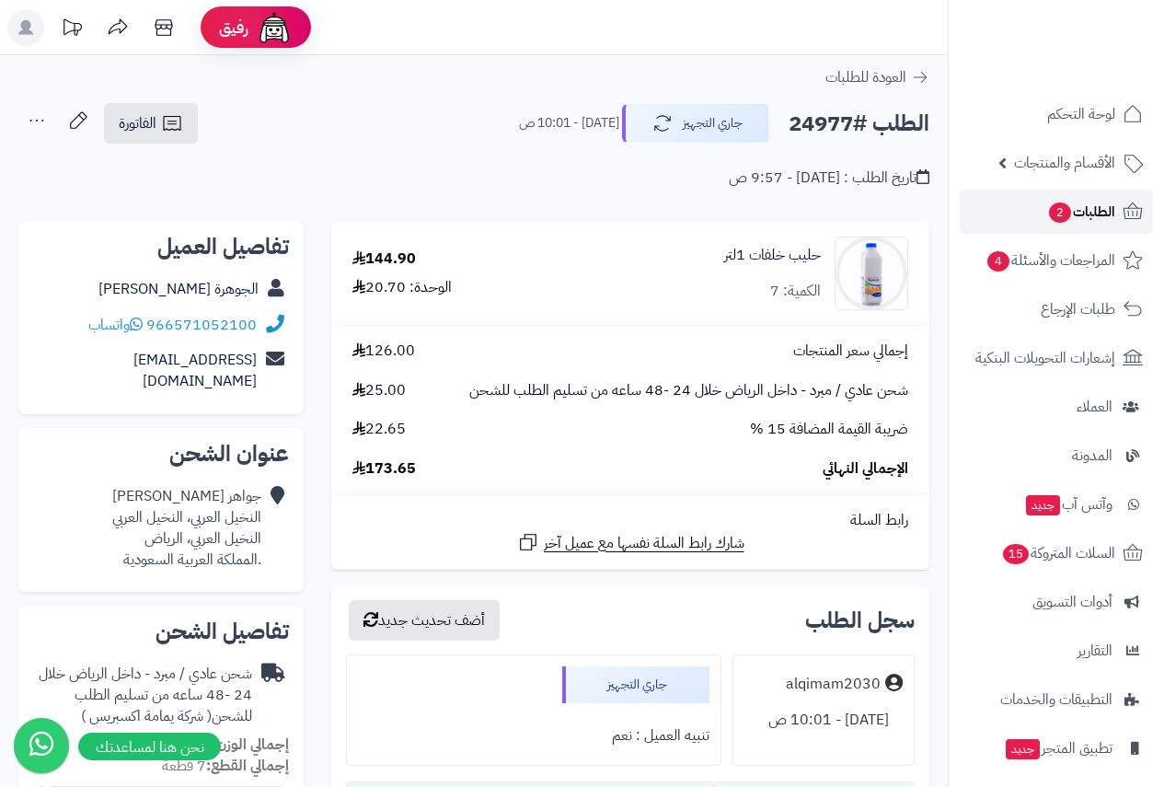
click at [1093, 210] on span "الطلبات 2" at bounding box center [1081, 212] width 68 height 26
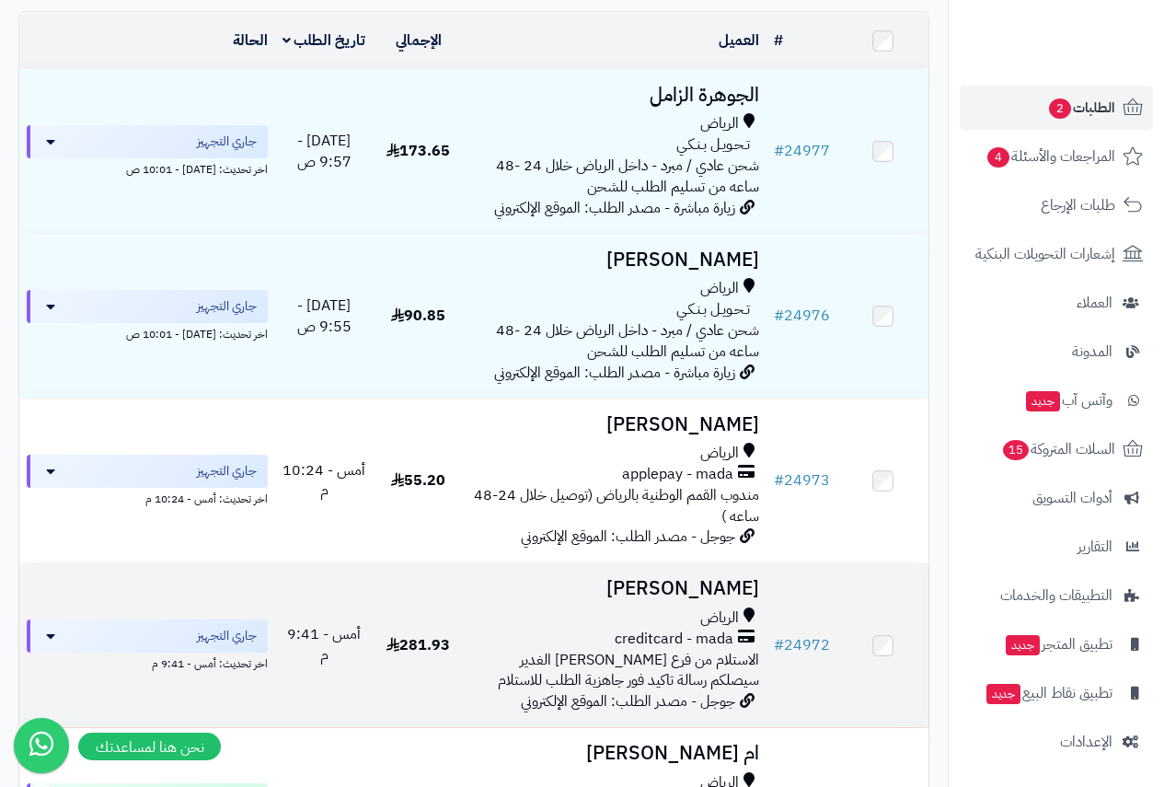
scroll to position [154, 0]
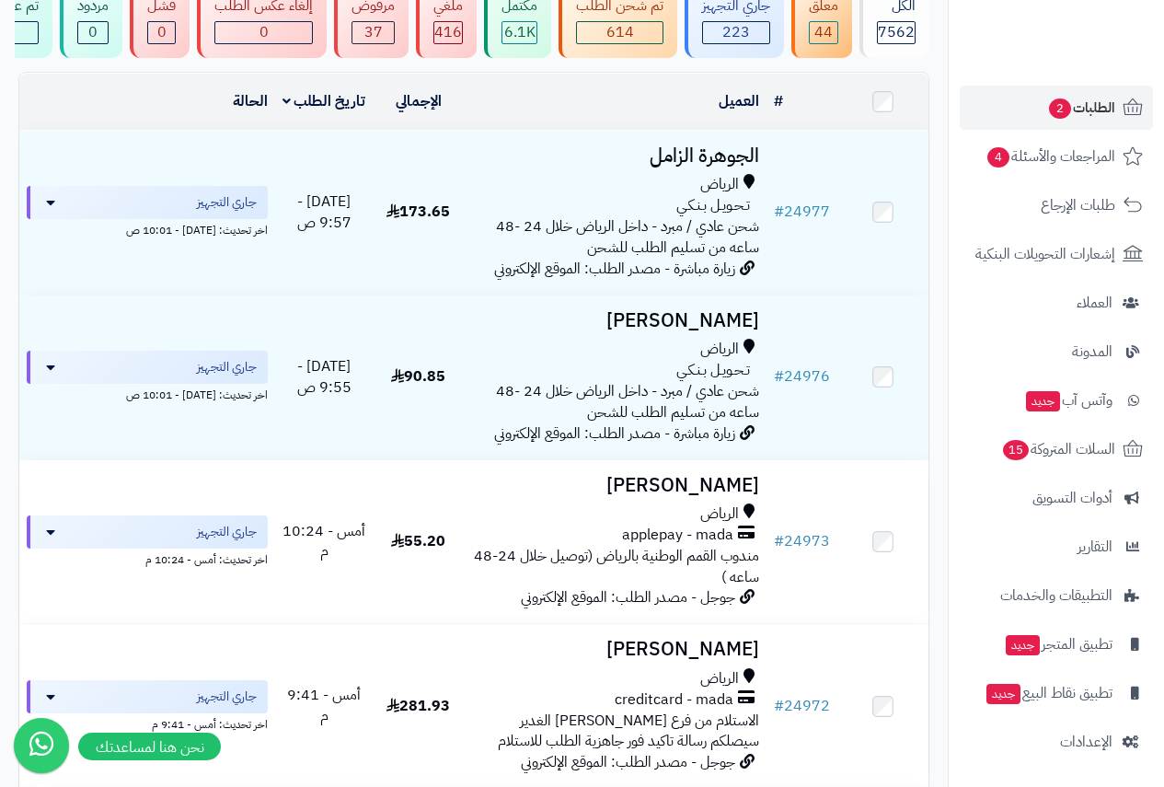
click at [1012, 50] on ul at bounding box center [1056, 33] width 199 height 39
